Goal: Task Accomplishment & Management: Use online tool/utility

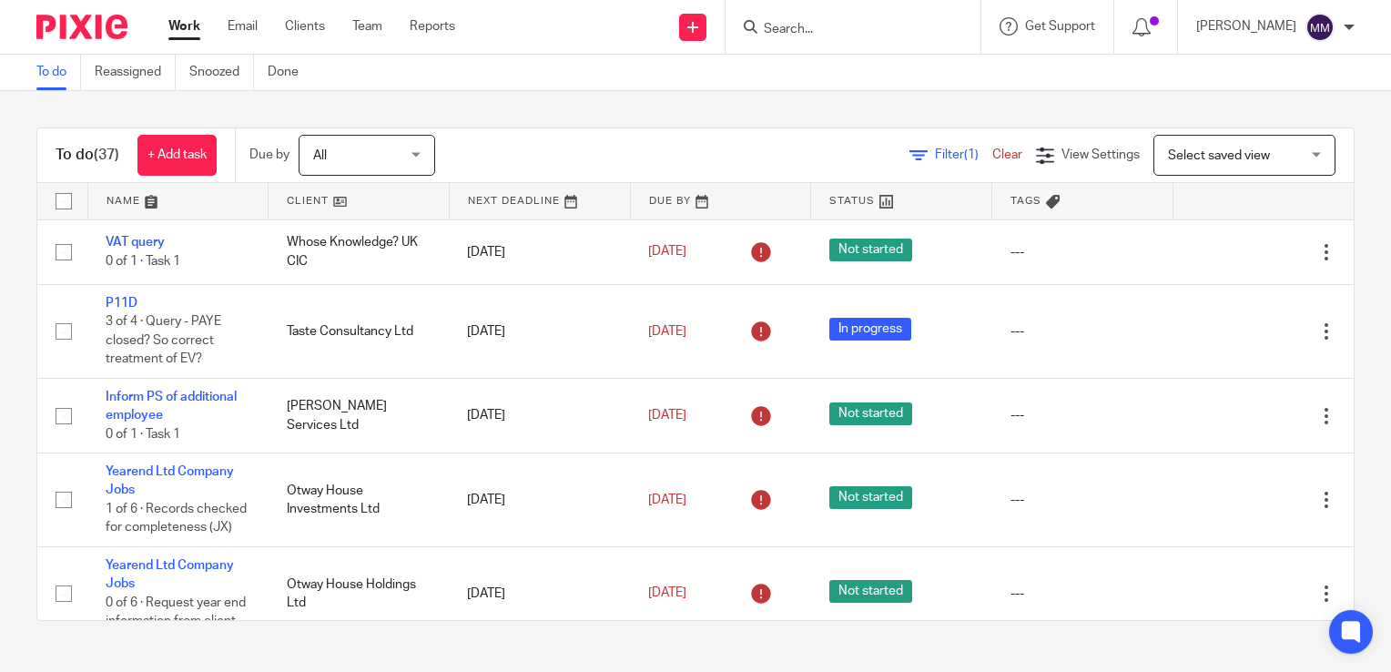
click at [330, 207] on link at bounding box center [359, 201] width 180 height 36
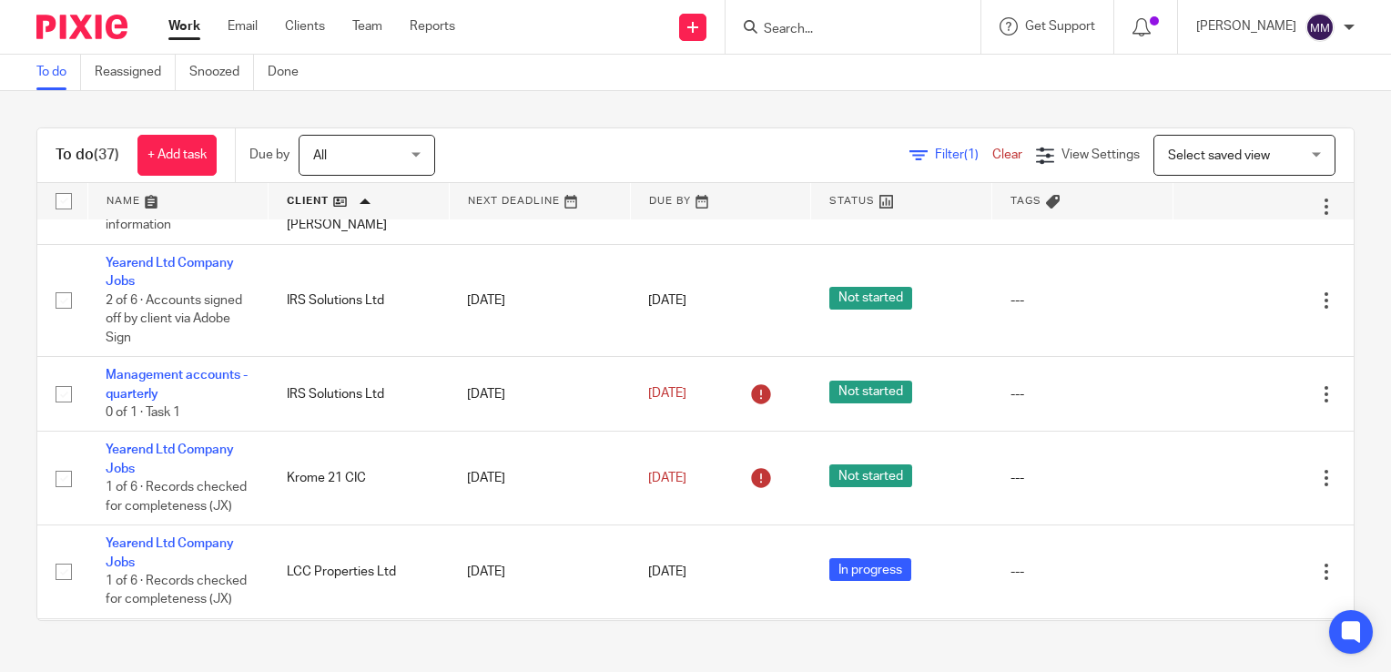
scroll to position [1060, 0]
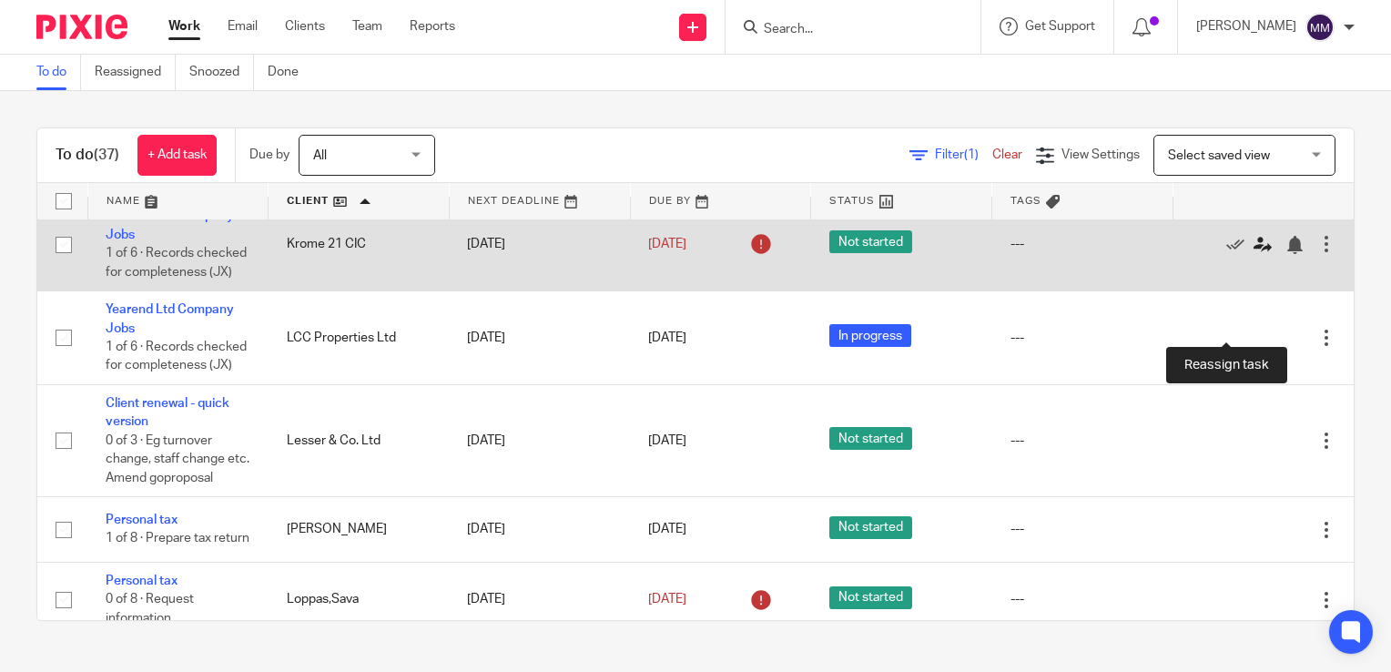
click at [1254, 254] on icon at bounding box center [1263, 245] width 18 height 18
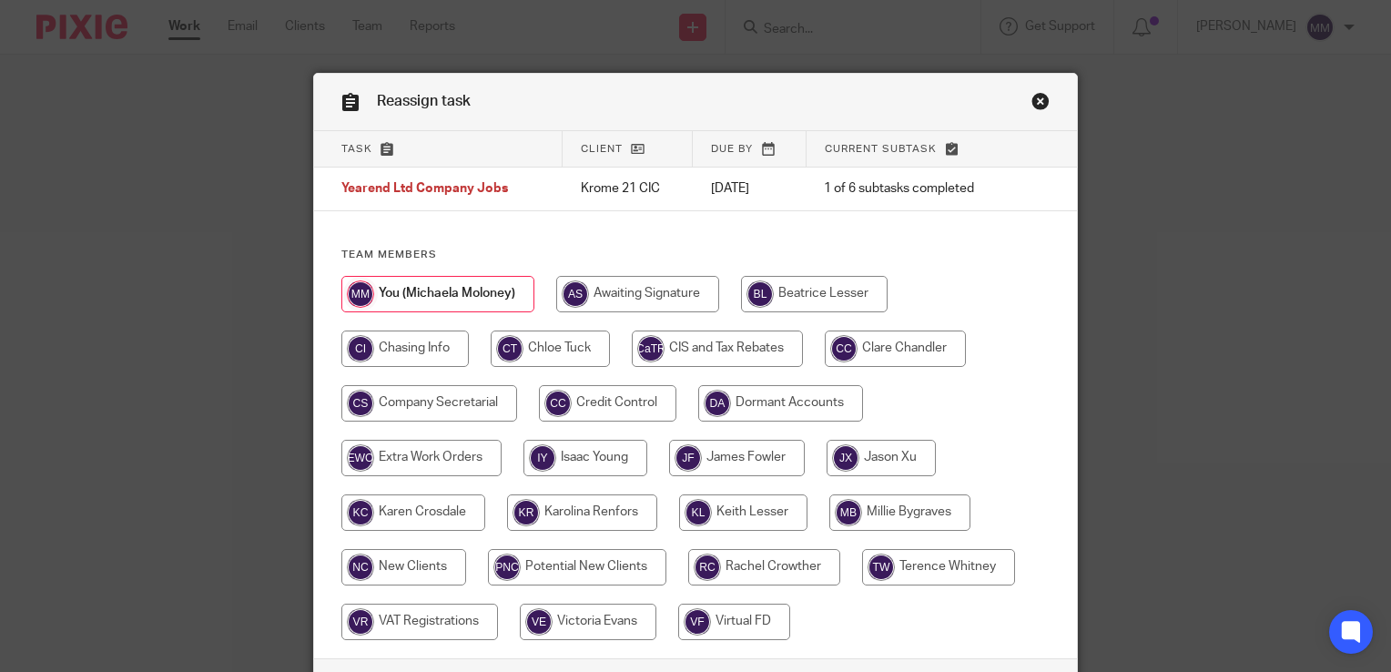
click at [879, 463] on input "radio" at bounding box center [881, 458] width 109 height 36
radio input "true"
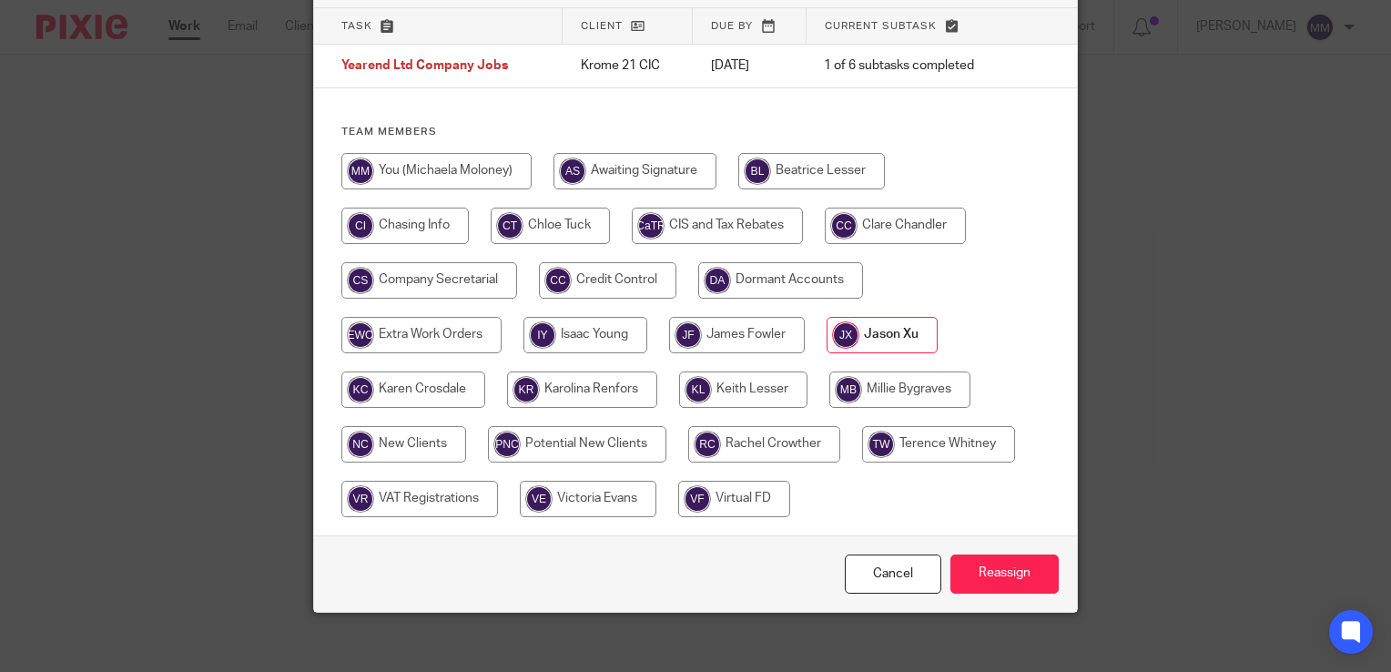
scroll to position [124, 0]
click at [982, 559] on input "Reassign" at bounding box center [1004, 572] width 108 height 39
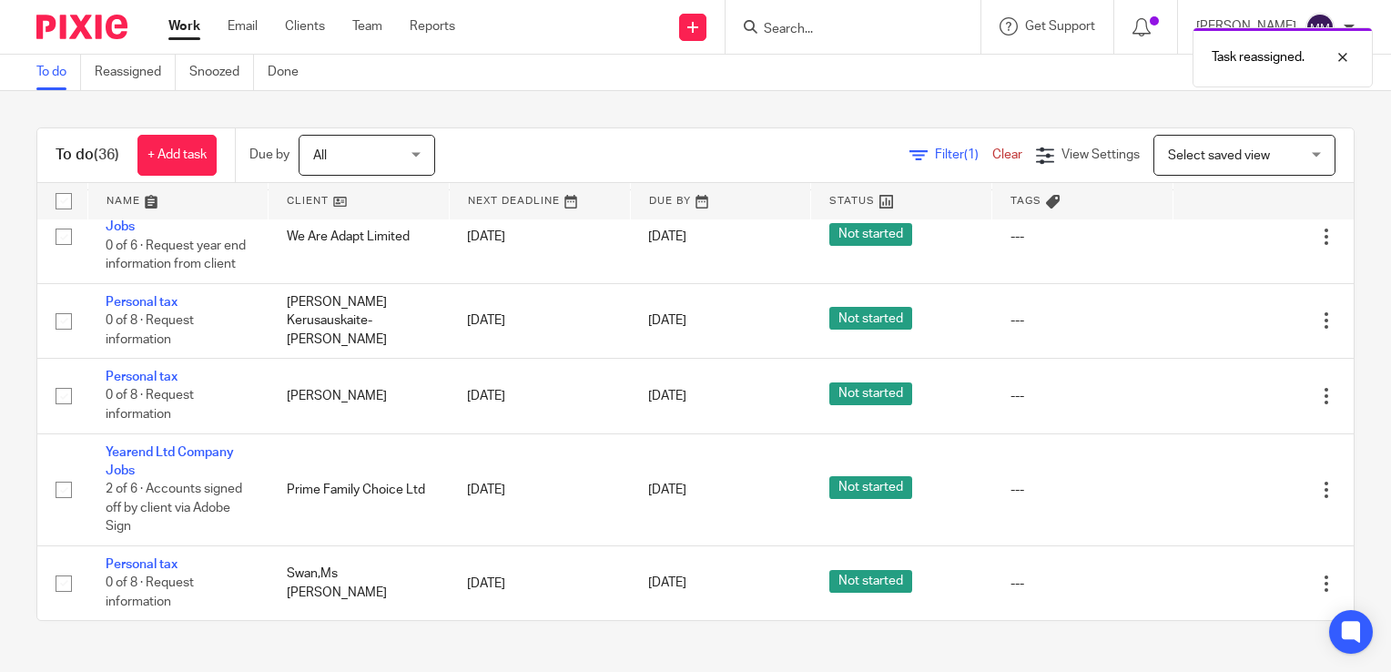
scroll to position [2974, 0]
